Goal: Complete application form

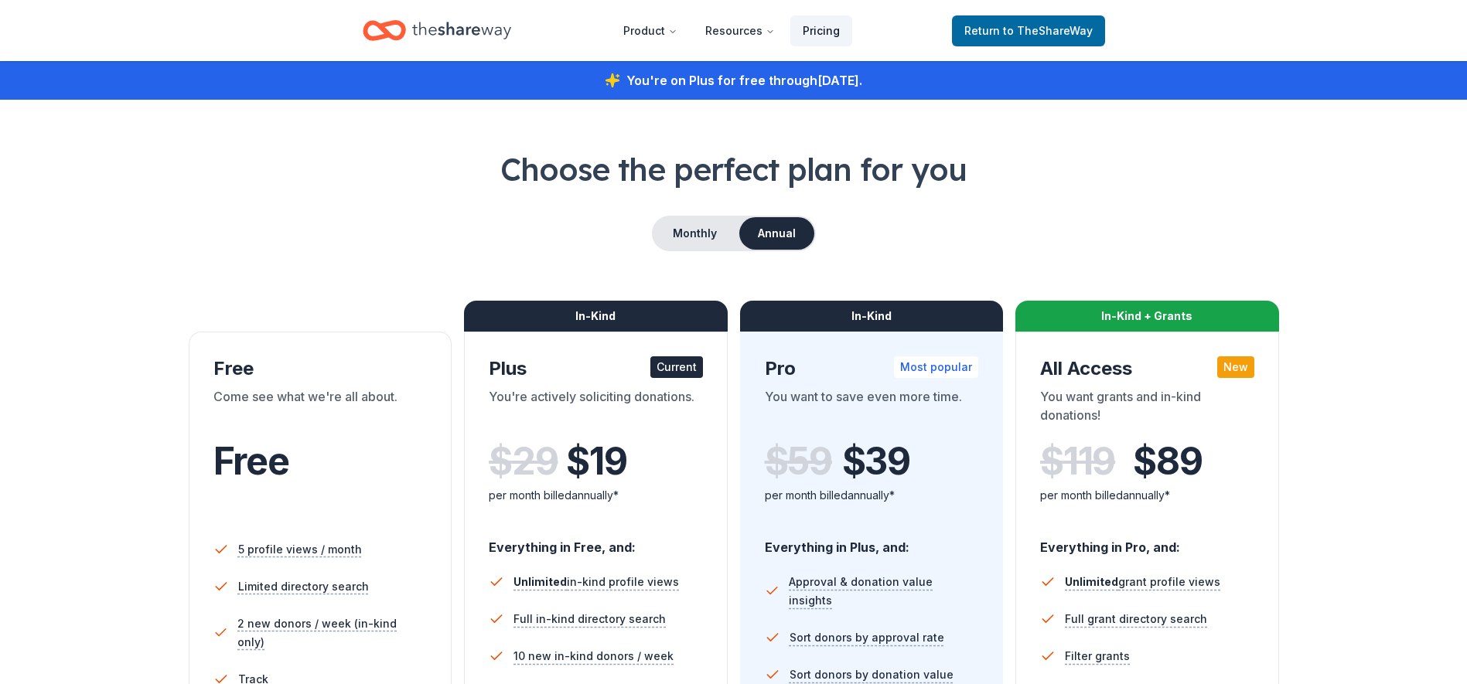
click at [832, 32] on link "Pricing" at bounding box center [821, 30] width 62 height 31
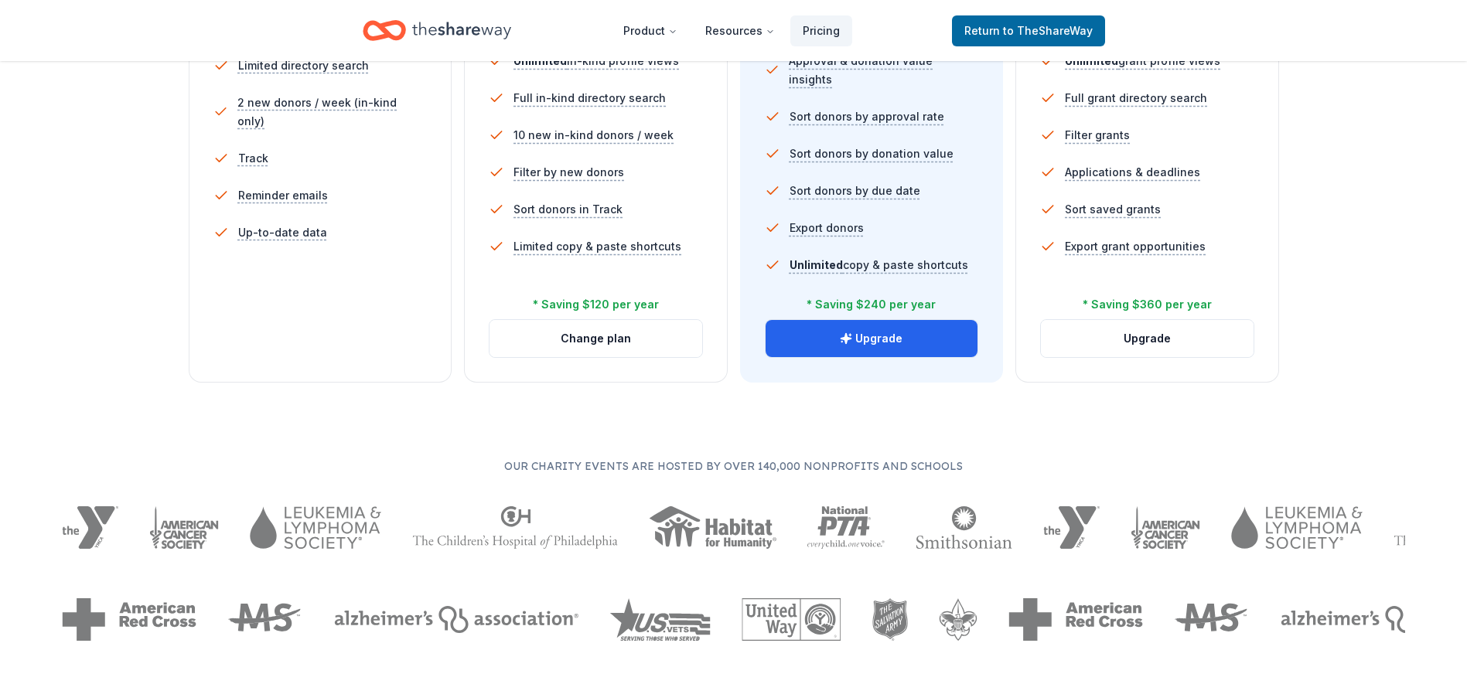
scroll to position [541, 0]
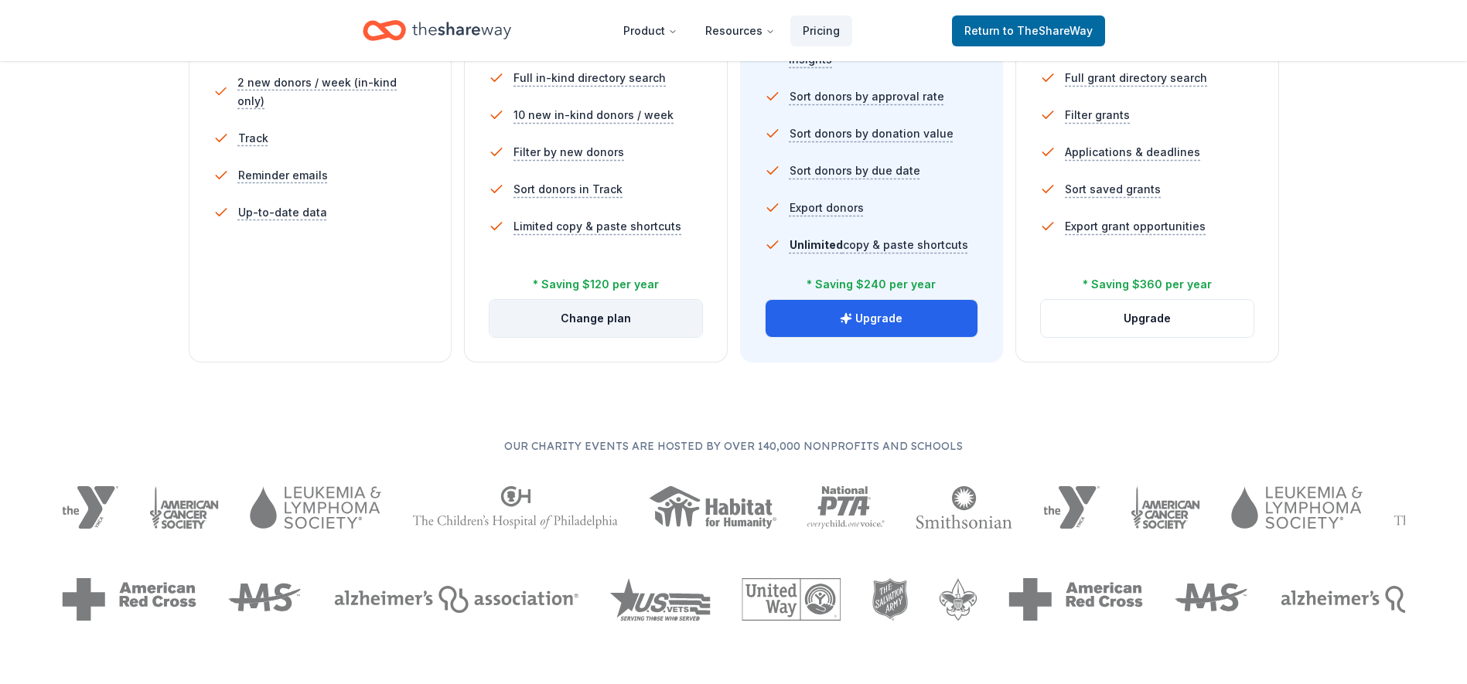
click at [605, 318] on button "Change plan" at bounding box center [595, 318] width 213 height 37
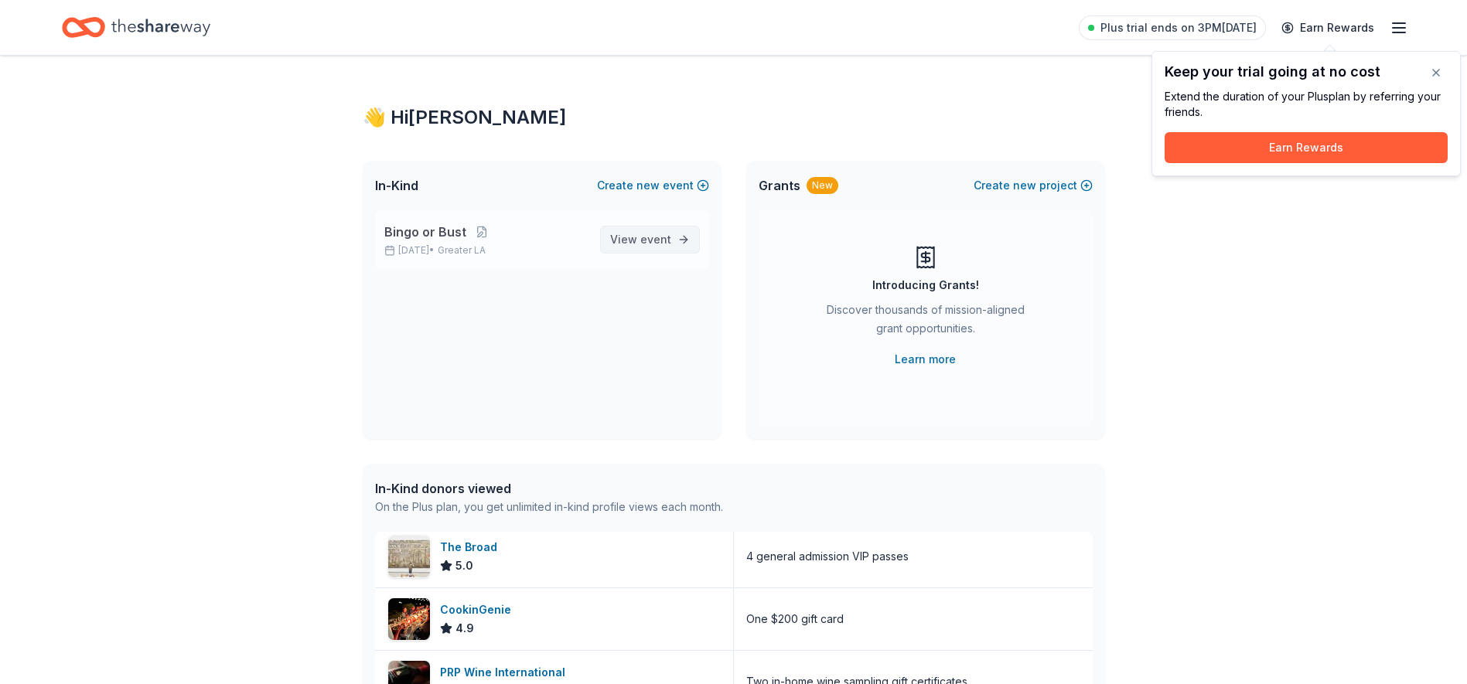
click at [632, 235] on span "View event" at bounding box center [640, 239] width 61 height 19
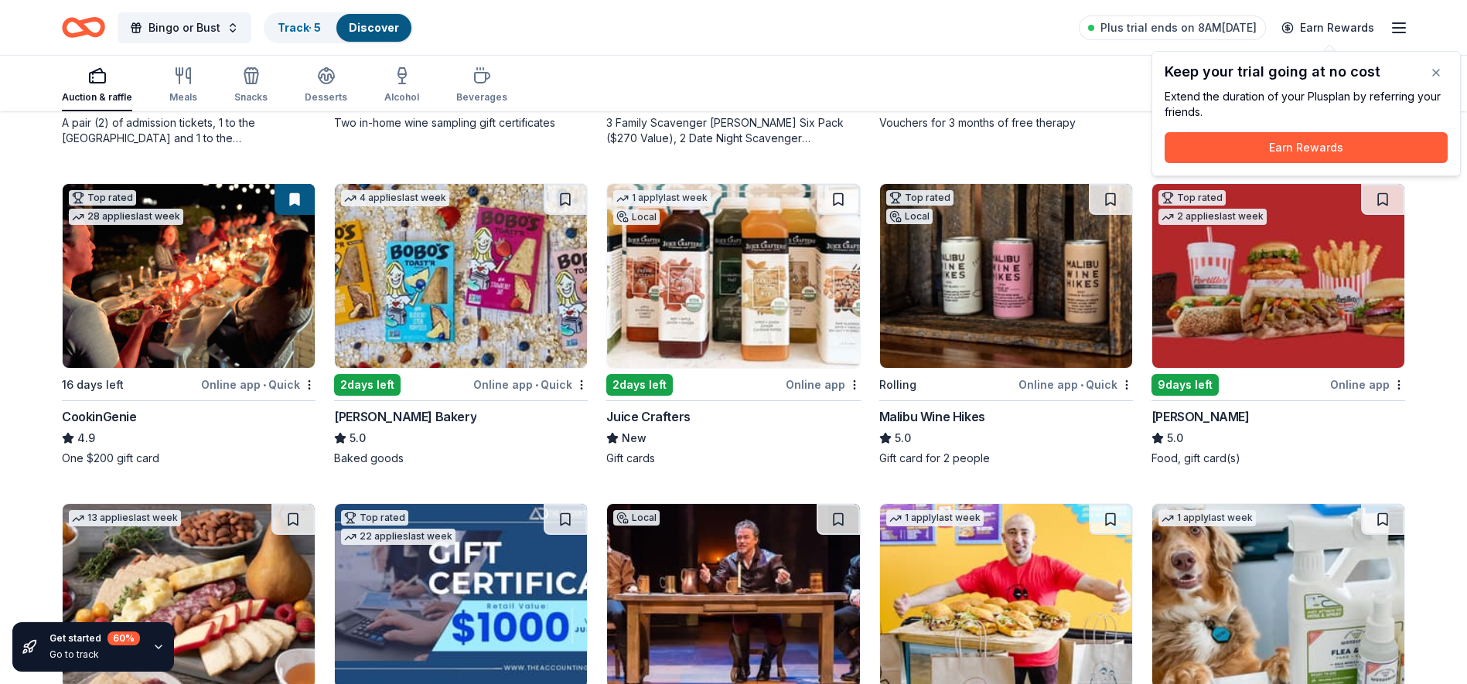
scroll to position [464, 0]
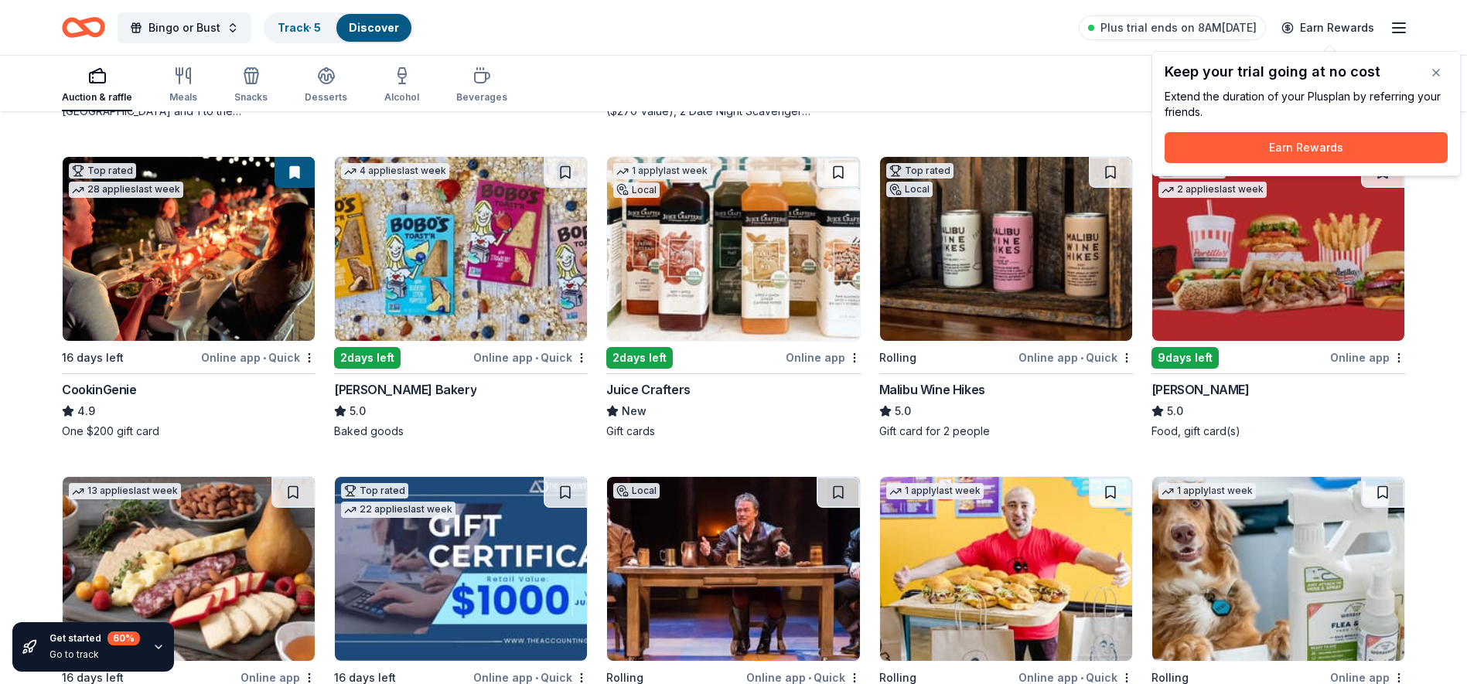
click at [1051, 357] on div "Online app • Quick" at bounding box center [1075, 357] width 114 height 19
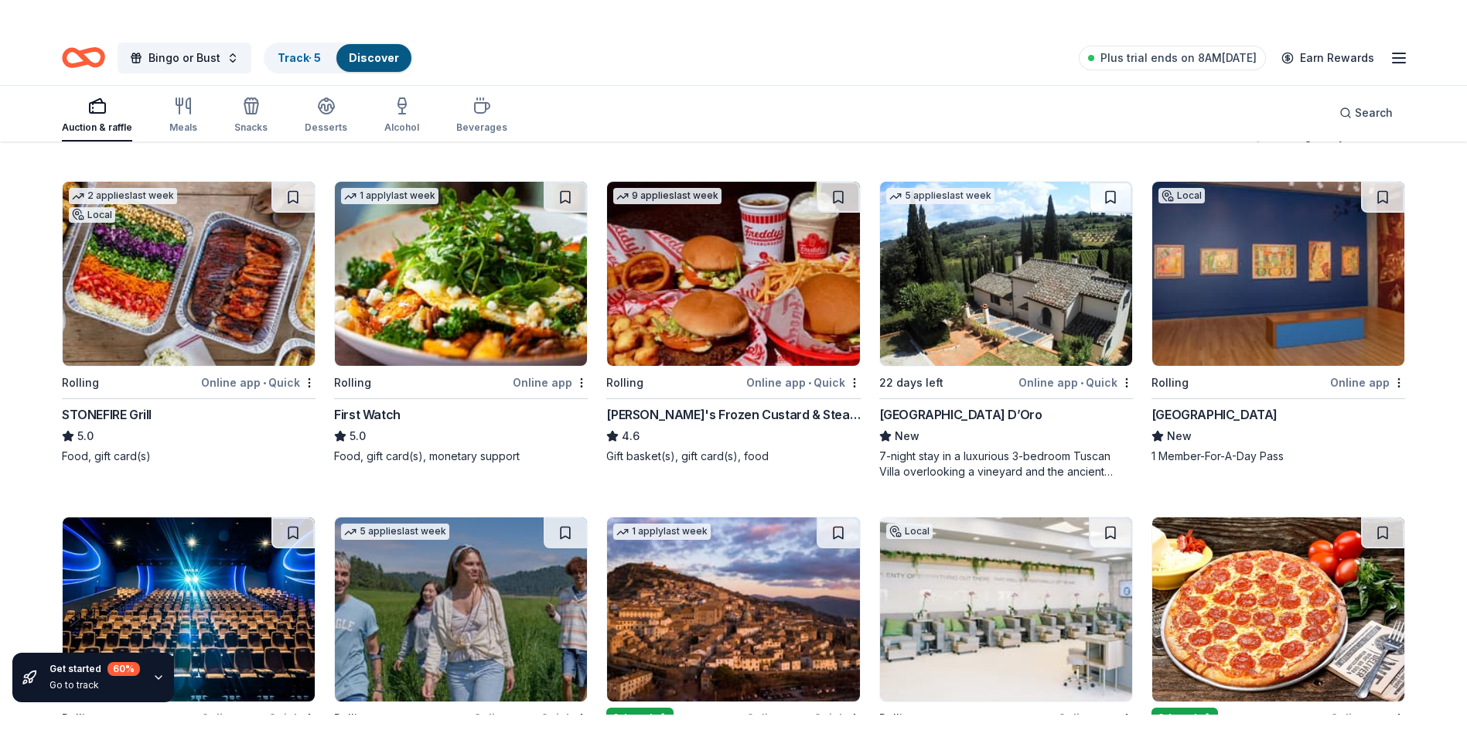
scroll to position [1453, 0]
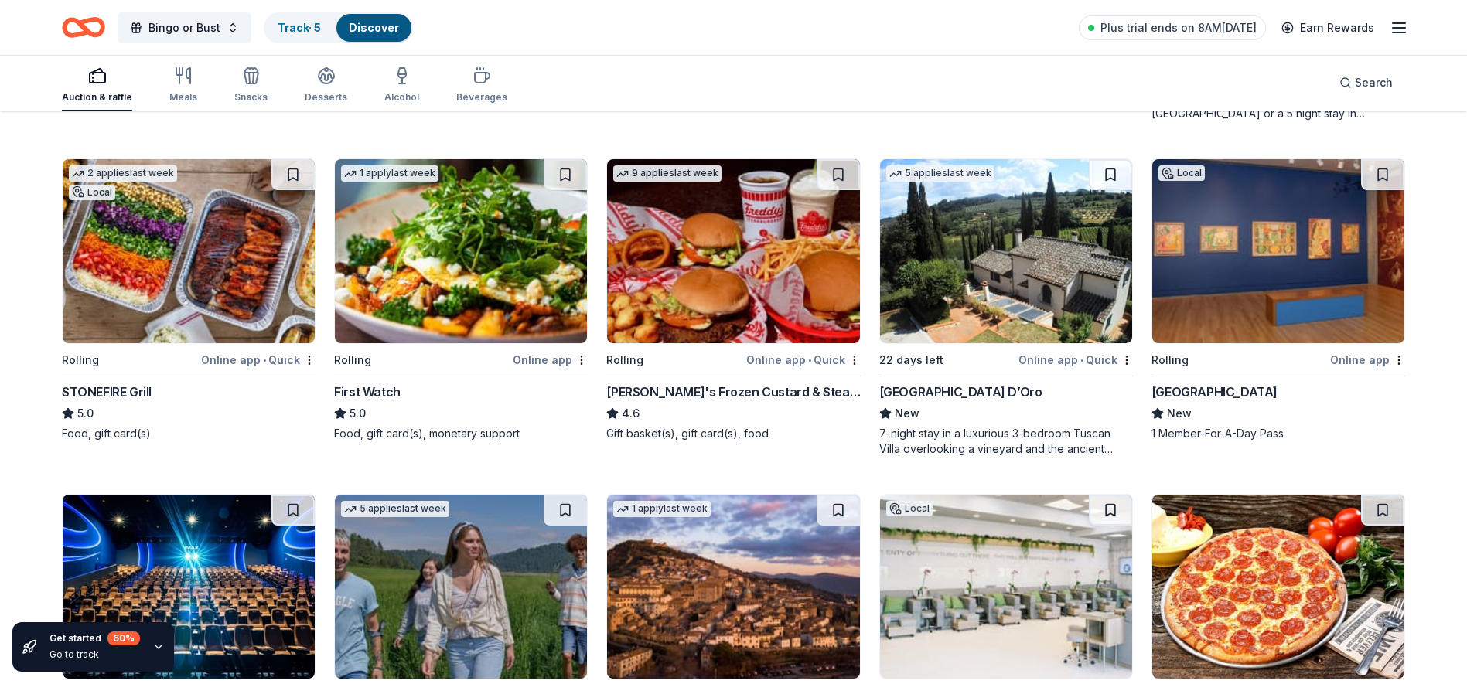
click at [118, 393] on div "STONEFIRE Grill" at bounding box center [107, 392] width 90 height 19
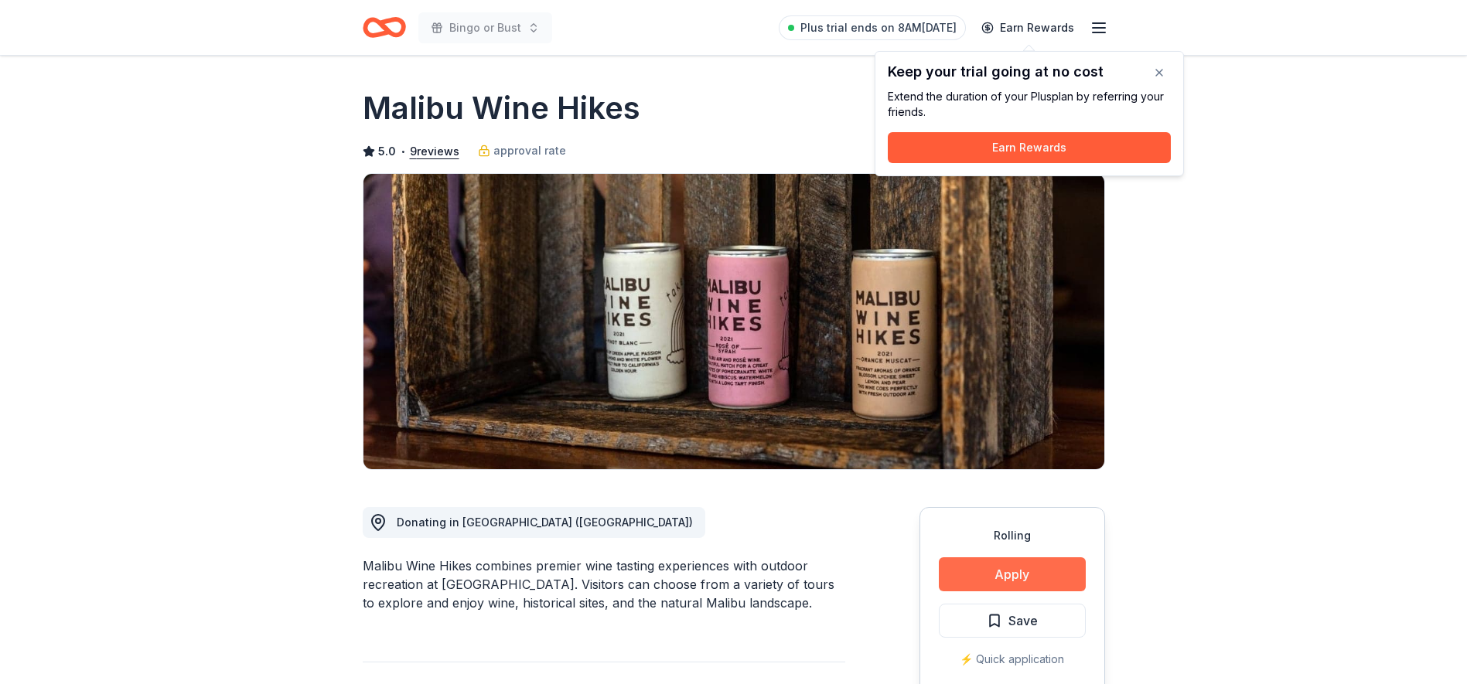
click at [1003, 573] on button "Apply" at bounding box center [1012, 574] width 147 height 34
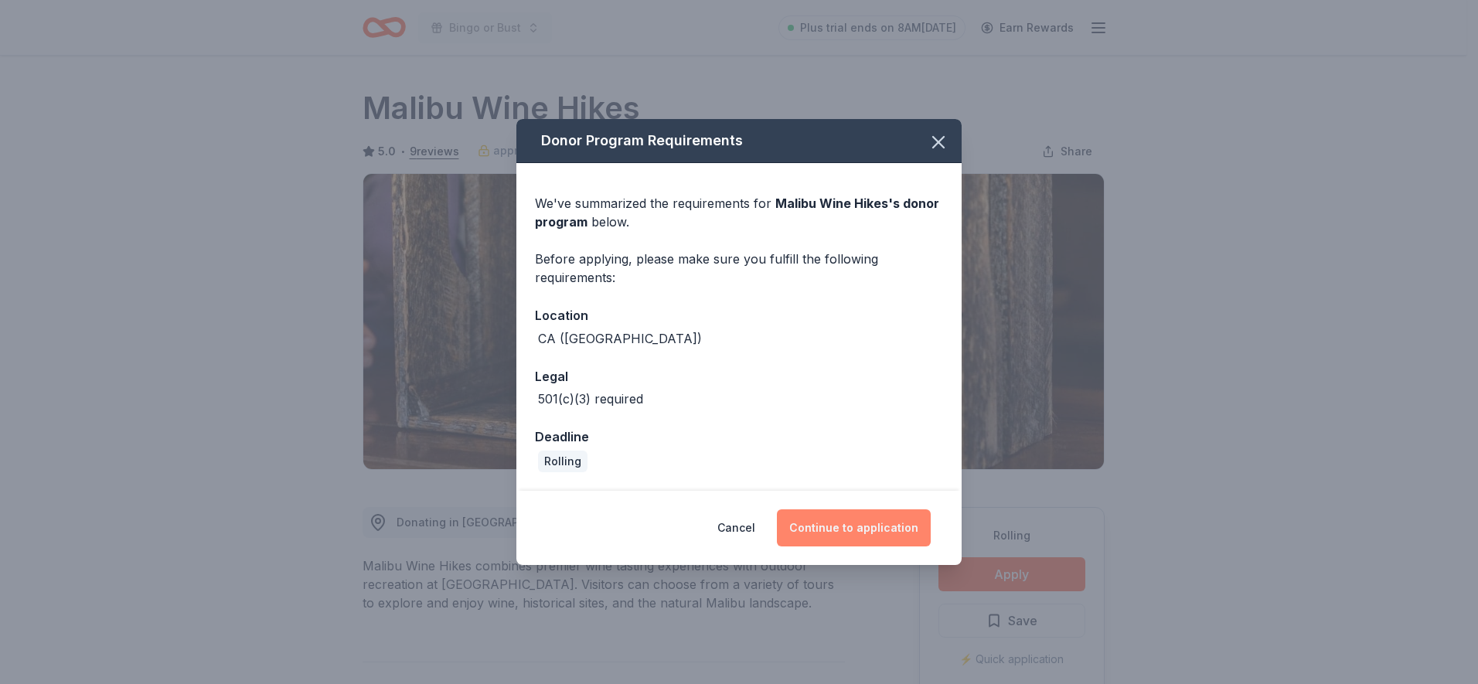
click at [856, 526] on button "Continue to application" at bounding box center [854, 527] width 154 height 37
